Goal: Task Accomplishment & Management: Complete application form

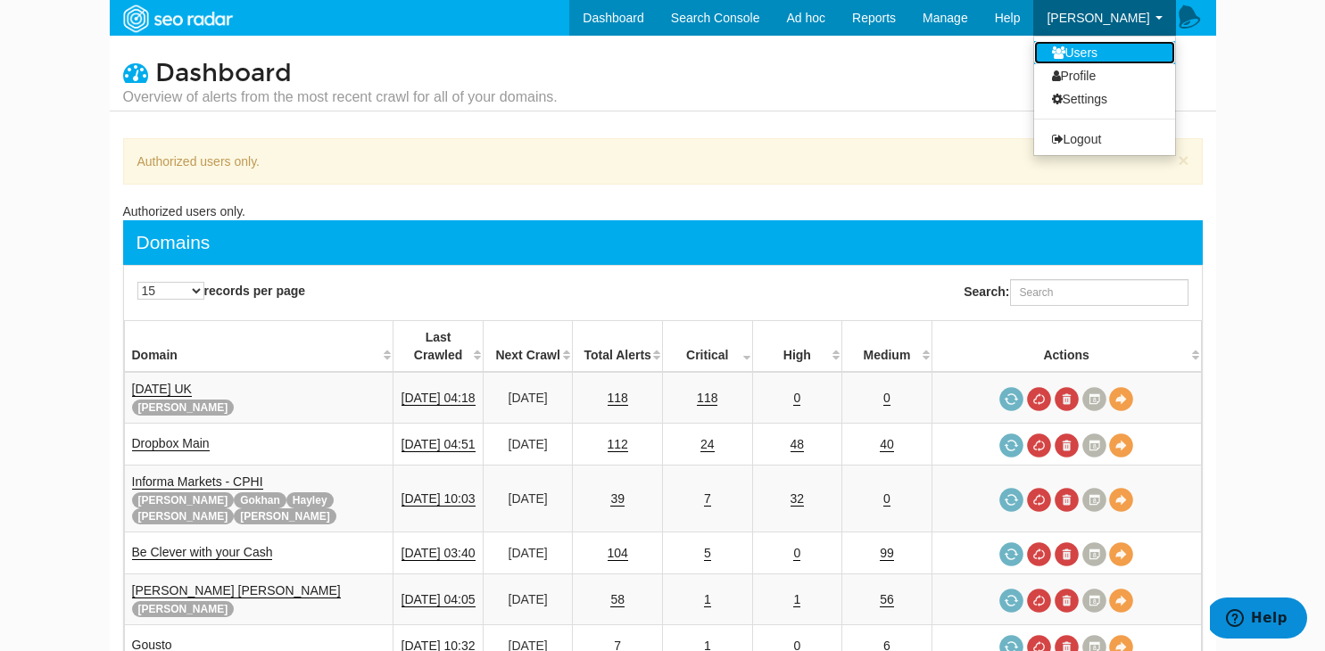
click at [1089, 50] on link "Users" at bounding box center [1104, 52] width 141 height 23
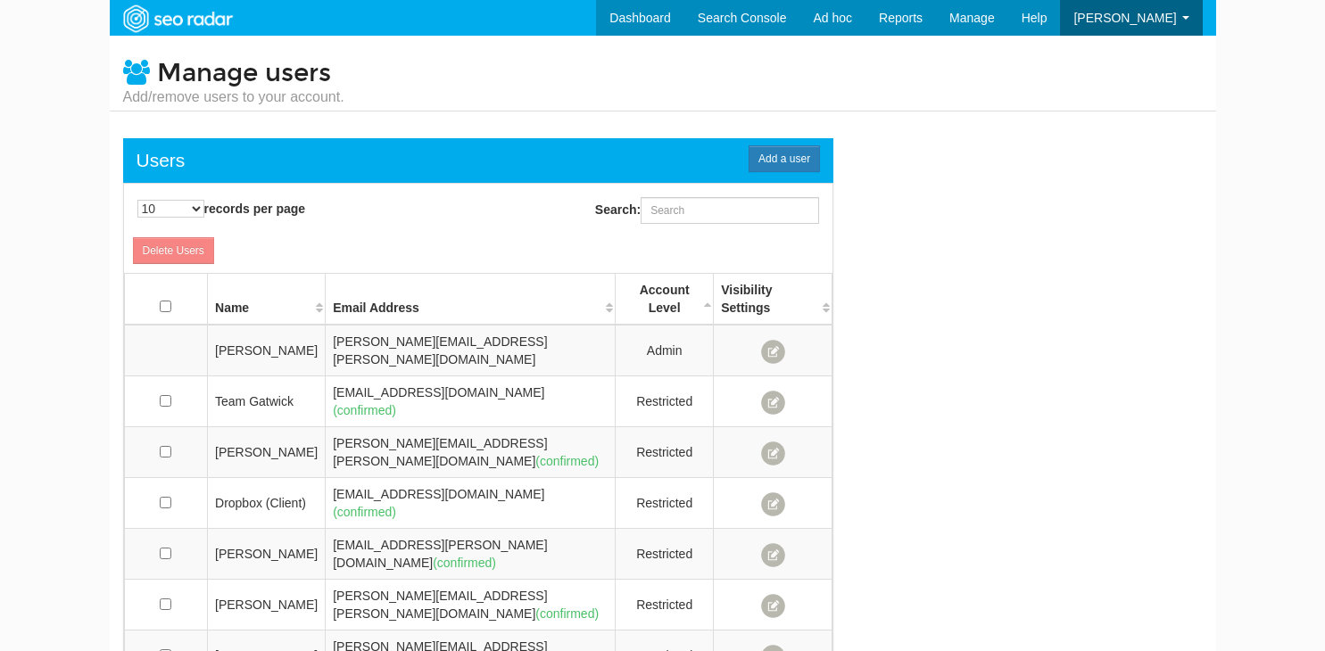
scroll to position [71, 0]
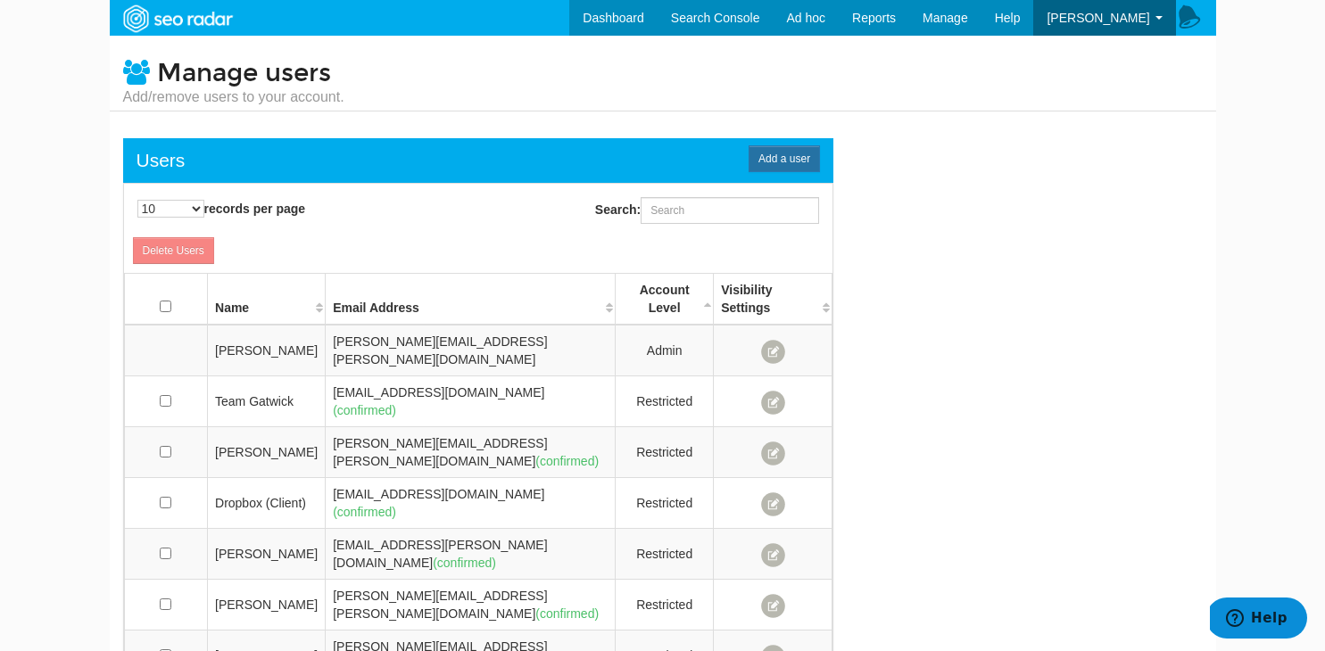
click at [784, 161] on span "Add a user" at bounding box center [784, 158] width 71 height 27
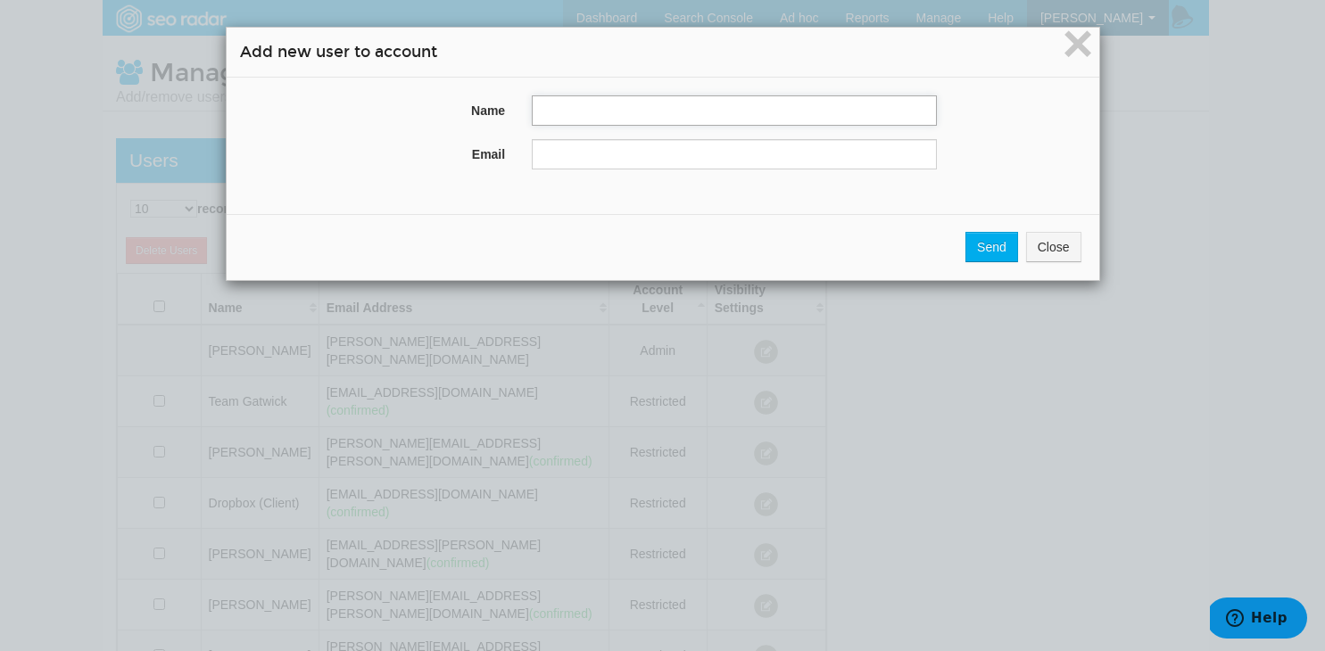
click at [618, 120] on input "text" at bounding box center [734, 110] width 405 height 30
paste input "[PERSON_NAME]"
type input "[PERSON_NAME]"
click at [645, 145] on input "text" at bounding box center [734, 154] width 405 height 30
paste input "[PERSON_NAME]"
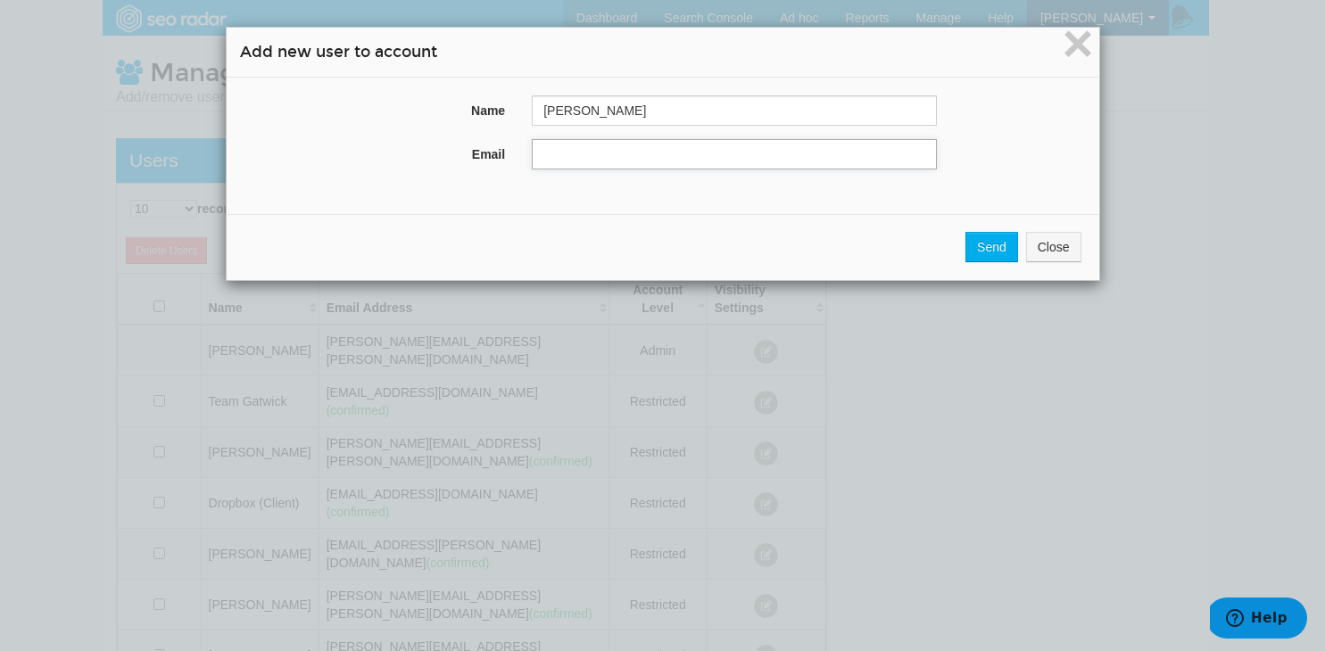
type input "[PERSON_NAME]"
paste input "[PERSON_NAME][EMAIL_ADDRESS][PERSON_NAME][DOMAIN_NAME]"
type input "[PERSON_NAME][EMAIL_ADDRESS][PERSON_NAME][DOMAIN_NAME]"
click at [993, 242] on input "Send" at bounding box center [991, 247] width 53 height 30
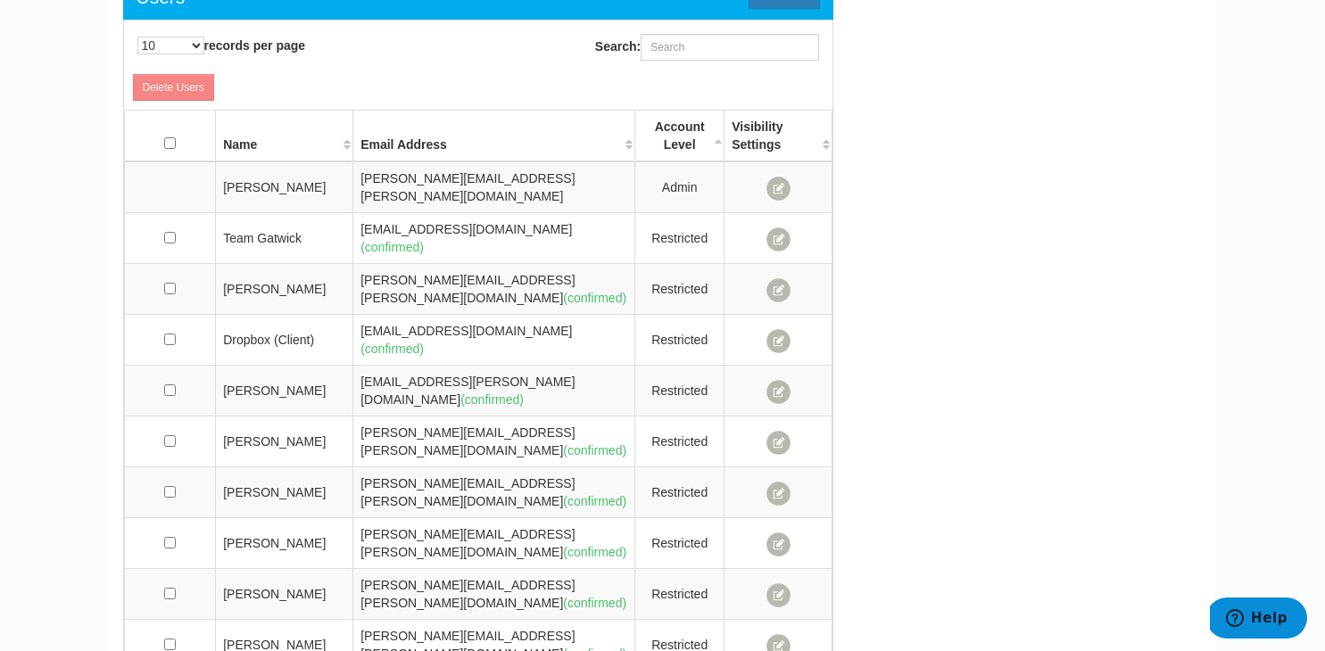
scroll to position [283, 0]
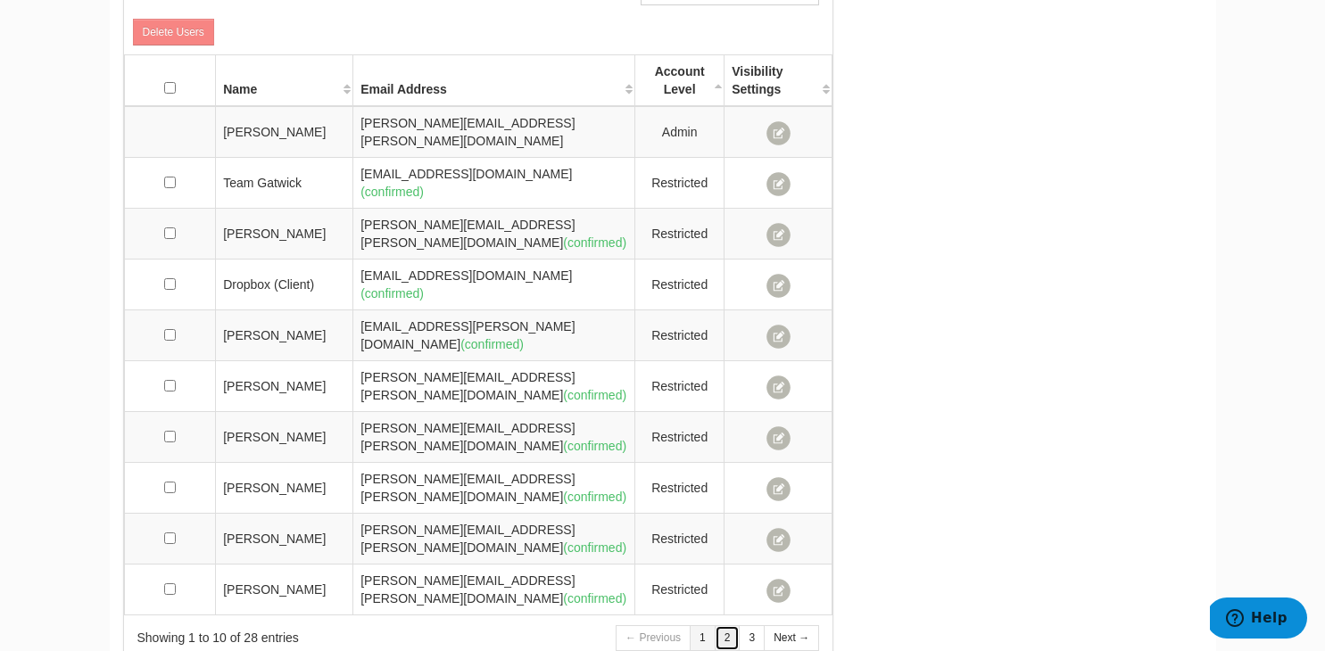
click at [733, 625] on link "2" at bounding box center [728, 638] width 26 height 26
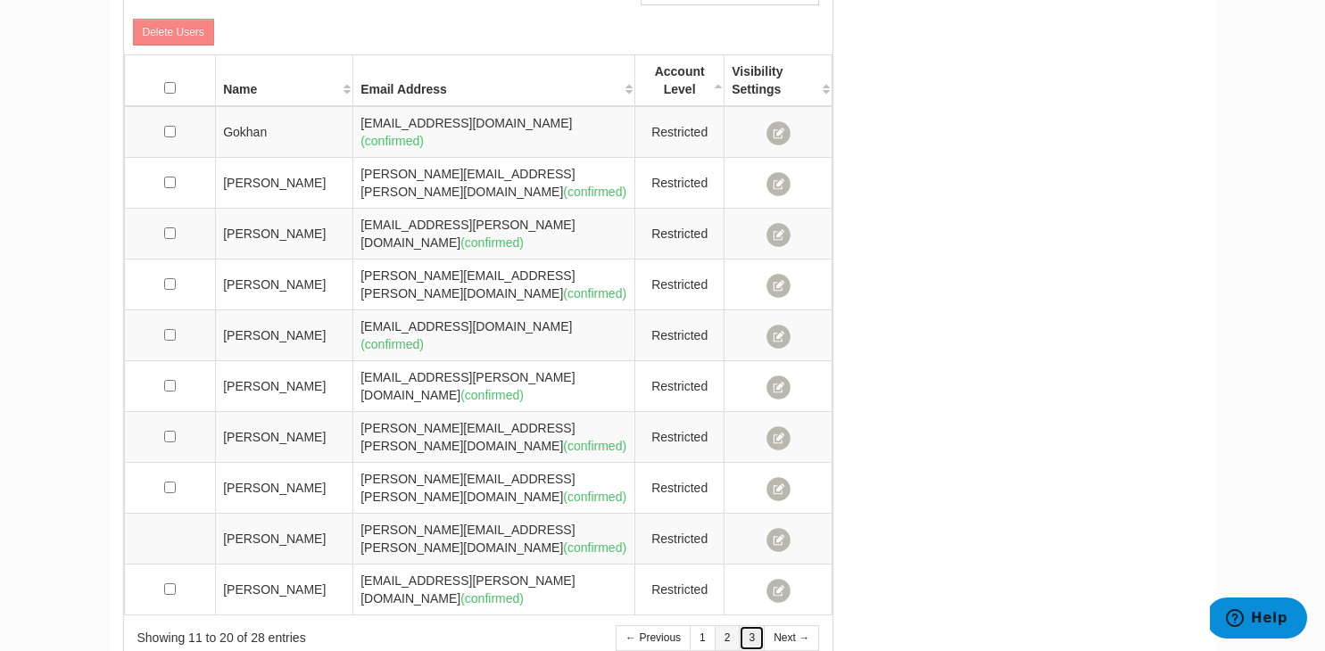
click at [751, 625] on link "3" at bounding box center [752, 638] width 26 height 26
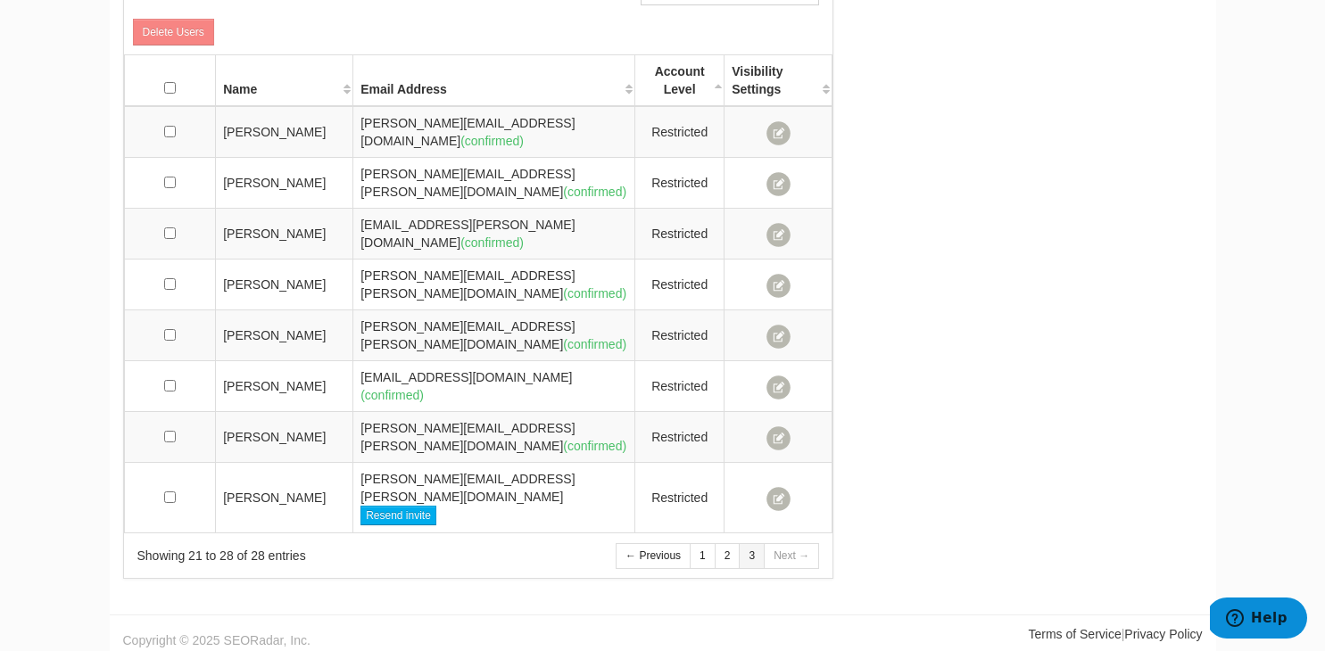
scroll to position [210, 0]
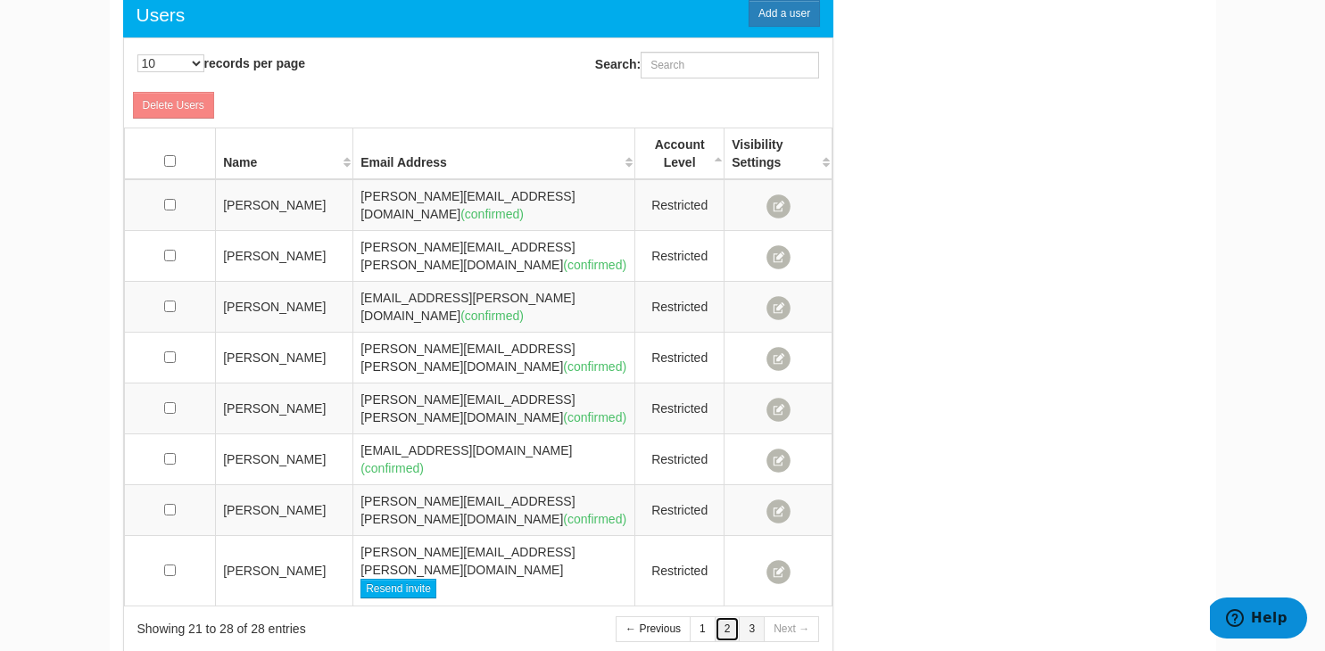
click at [729, 617] on link "2" at bounding box center [728, 630] width 26 height 26
